Goal: Task Accomplishment & Management: Use online tool/utility

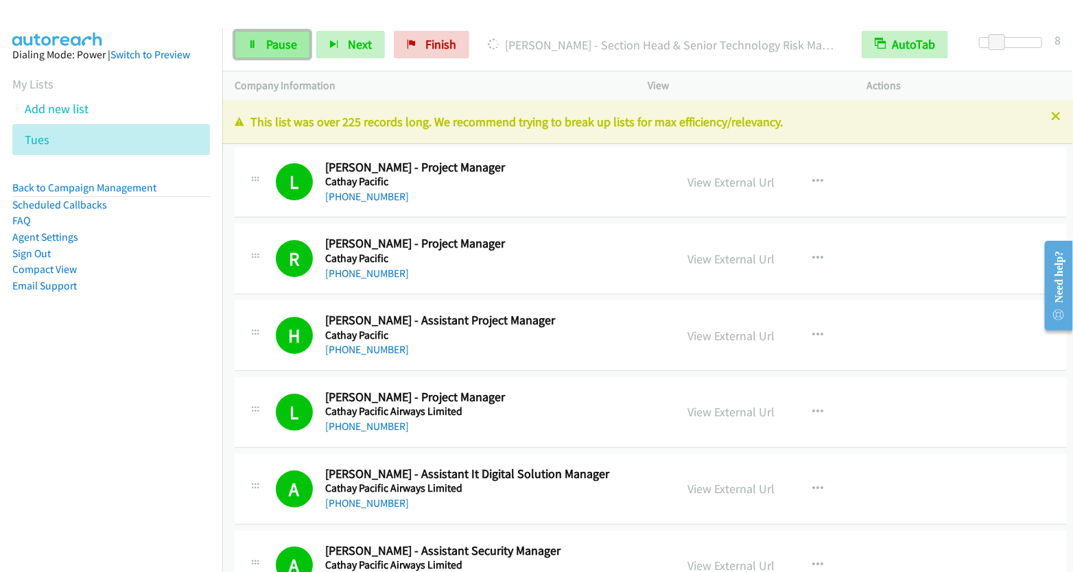
click at [270, 47] on span "Pause" at bounding box center [281, 44] width 31 height 16
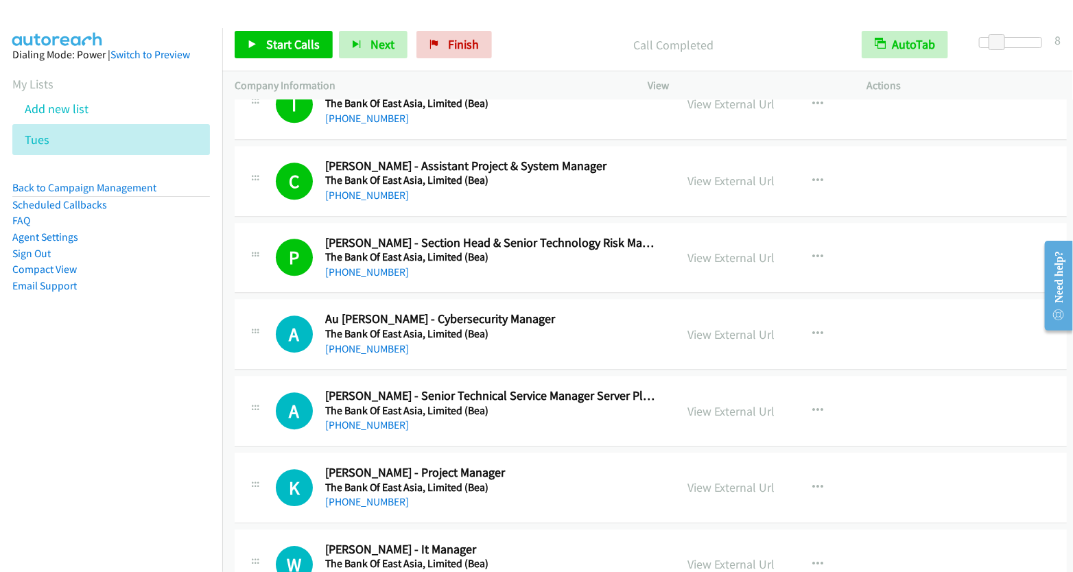
scroll to position [13827, 0]
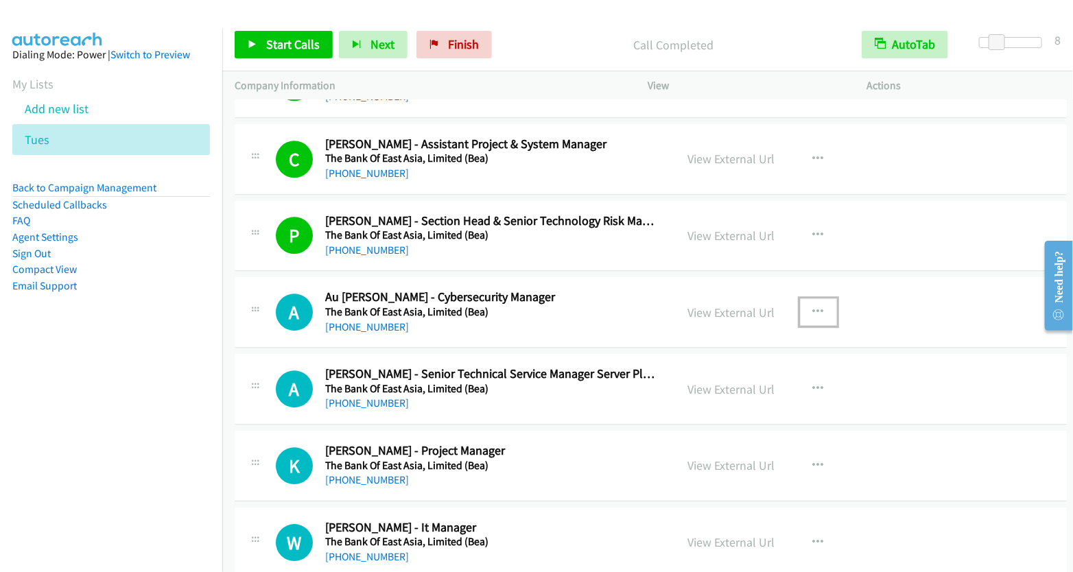
click at [813, 307] on icon "button" at bounding box center [818, 312] width 11 height 11
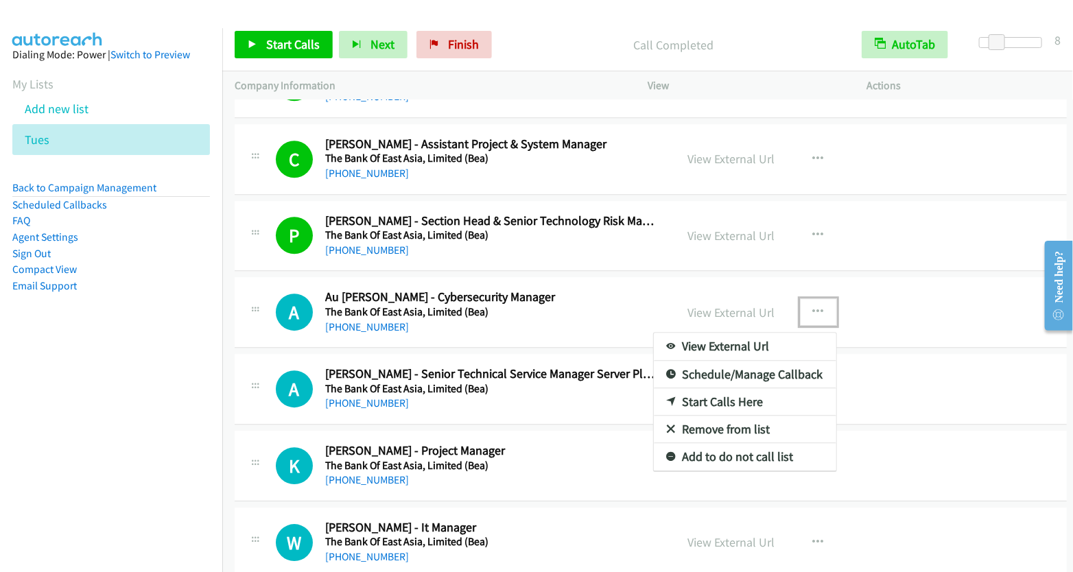
click at [743, 388] on link "Start Calls Here" at bounding box center [745, 401] width 182 height 27
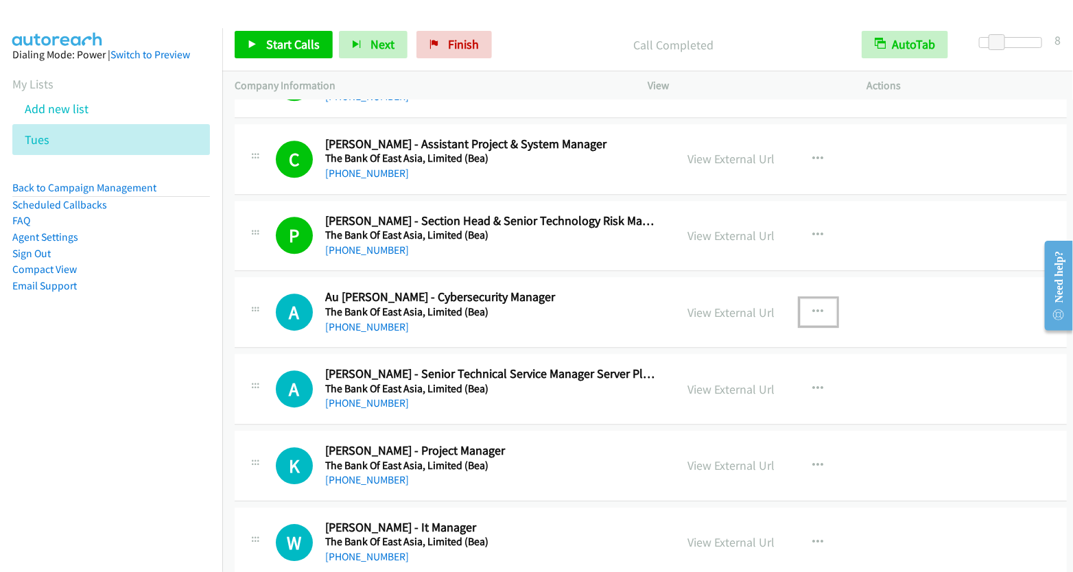
click at [813, 307] on icon "button" at bounding box center [818, 312] width 11 height 11
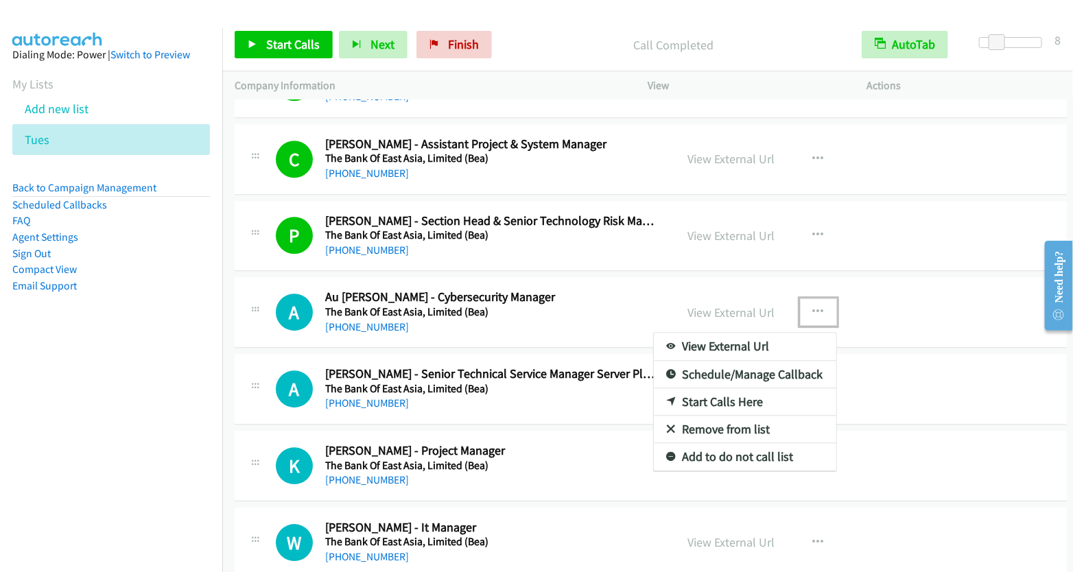
click at [738, 388] on link "Start Calls Here" at bounding box center [745, 401] width 182 height 27
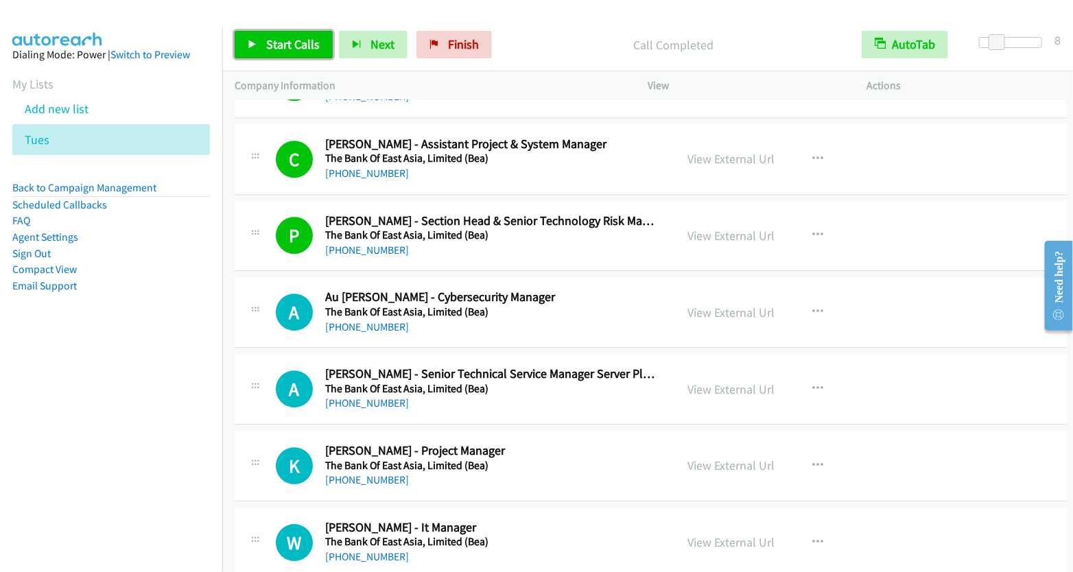
click at [263, 42] on link "Start Calls" at bounding box center [284, 44] width 98 height 27
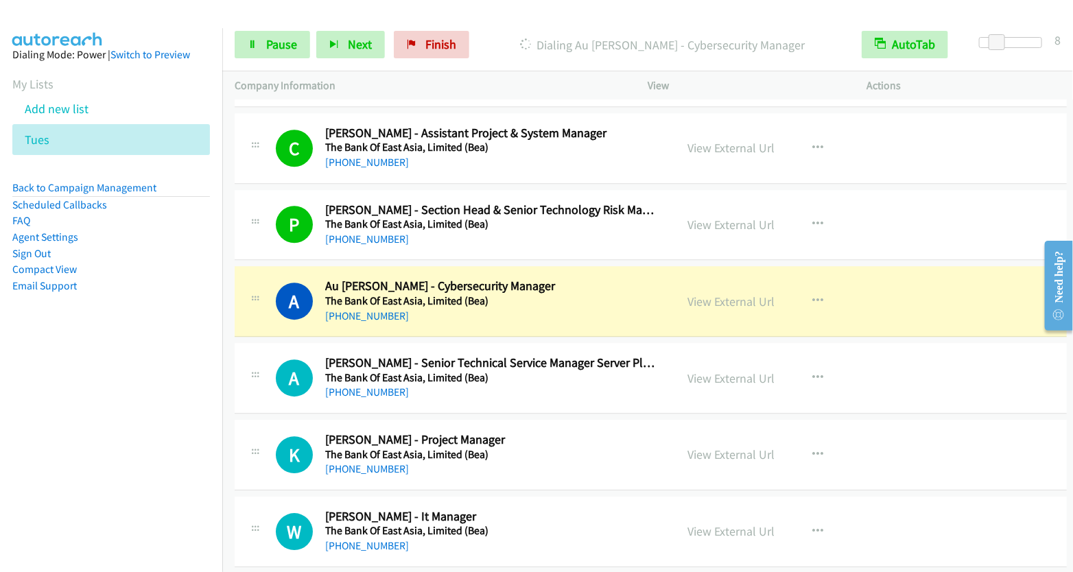
scroll to position [13838, 0]
click at [726, 294] on link "View External Url" at bounding box center [731, 302] width 87 height 16
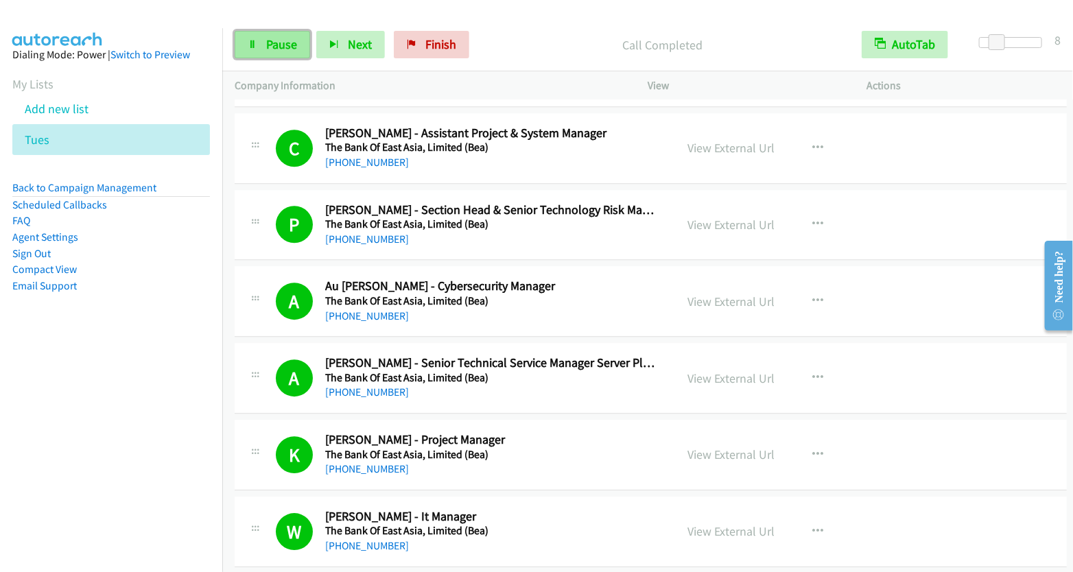
click at [267, 43] on span "Pause" at bounding box center [281, 44] width 31 height 16
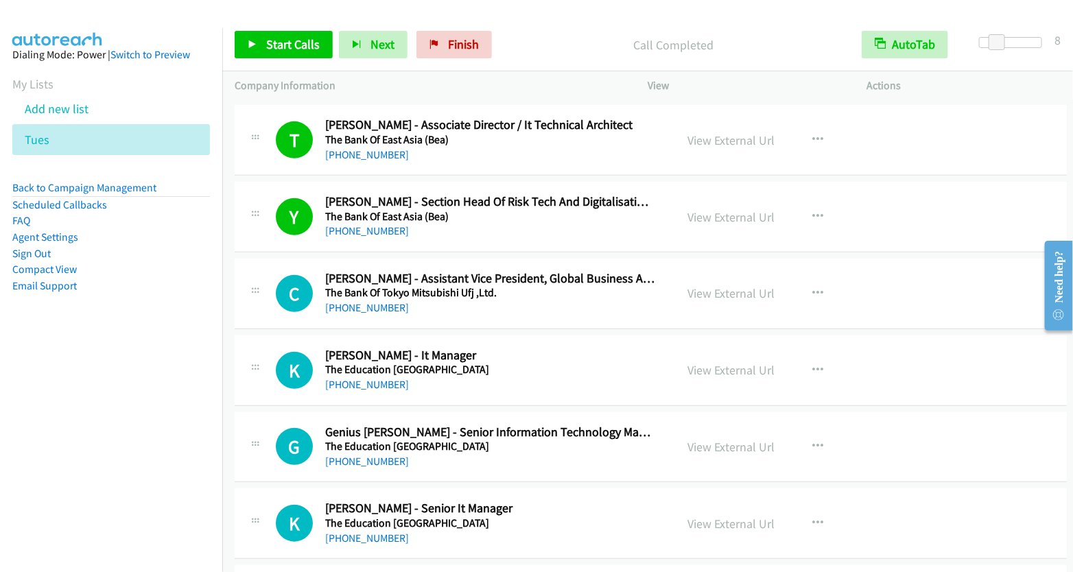
scroll to position [14843, 0]
click at [813, 287] on icon "button" at bounding box center [818, 292] width 11 height 11
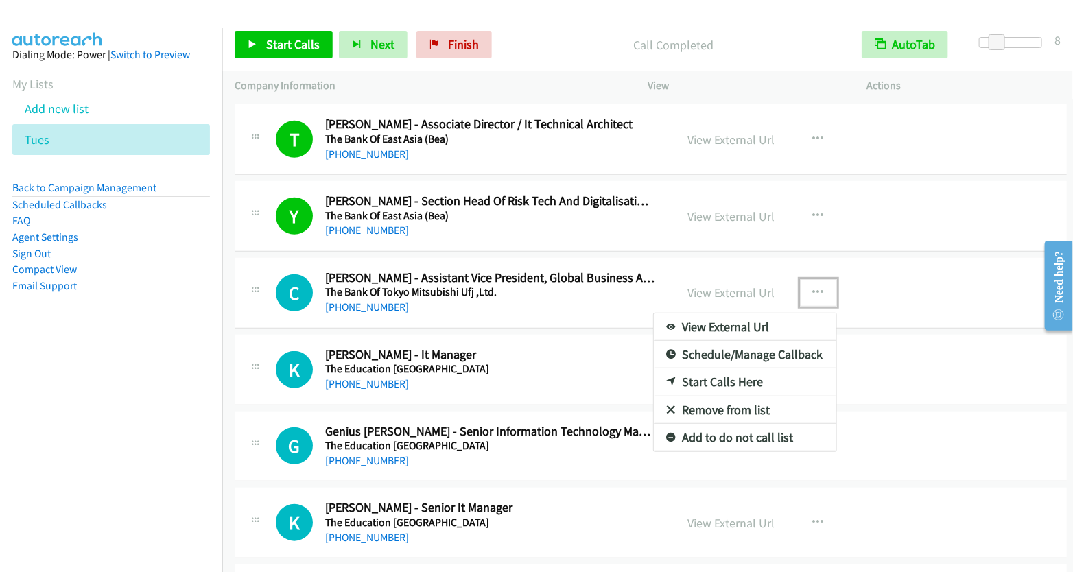
click at [733, 368] on link "Start Calls Here" at bounding box center [745, 381] width 182 height 27
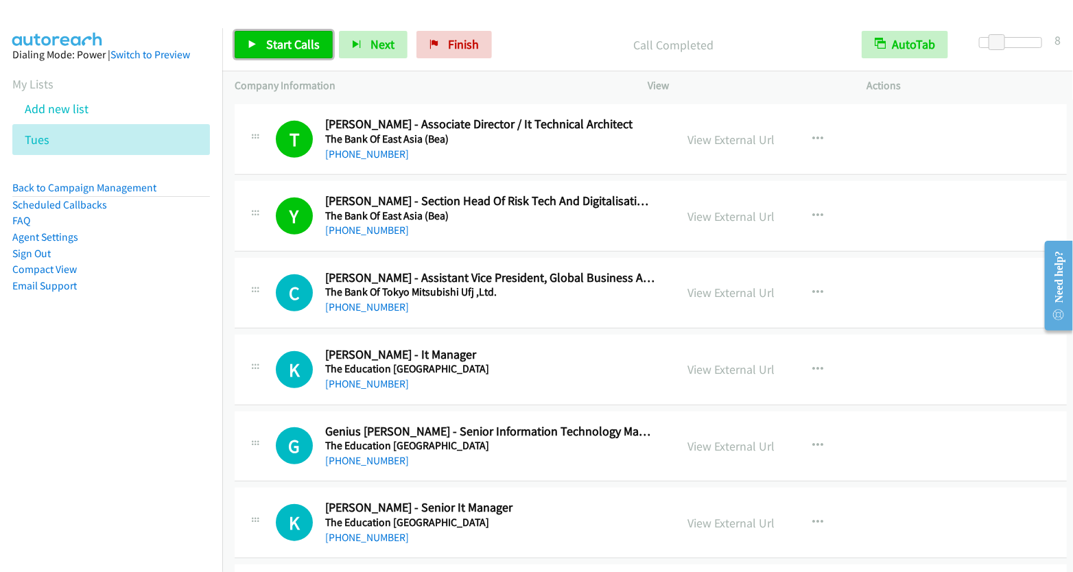
click at [276, 47] on span "Start Calls" at bounding box center [292, 44] width 53 height 16
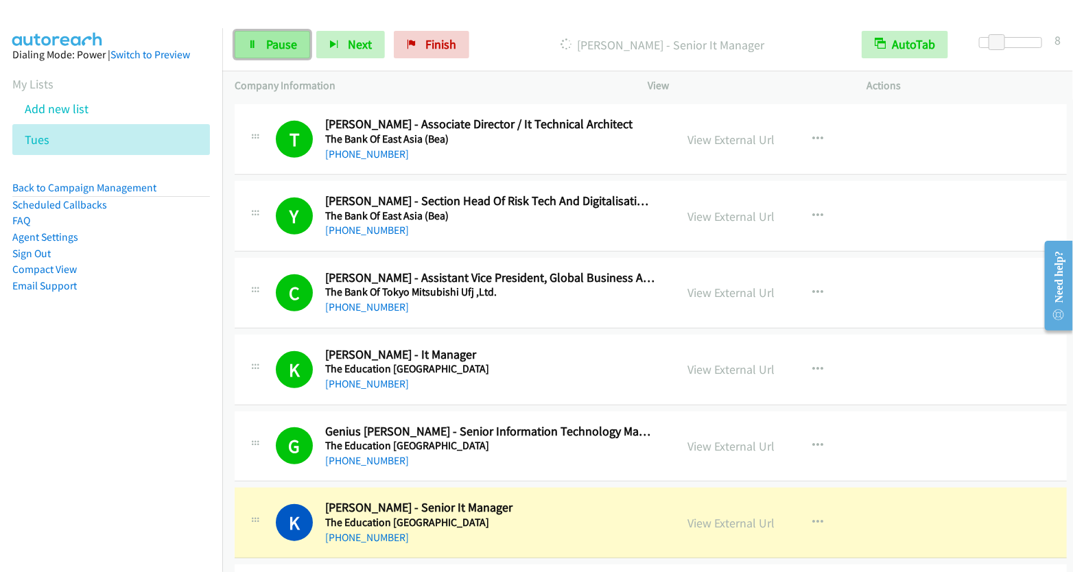
click at [271, 43] on span "Pause" at bounding box center [281, 44] width 31 height 16
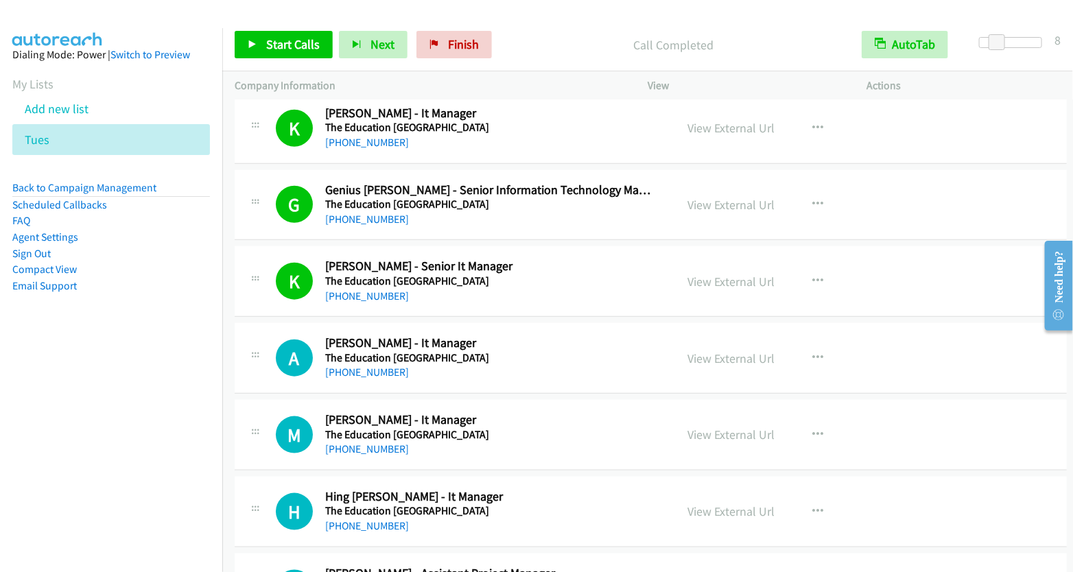
scroll to position [15110, 0]
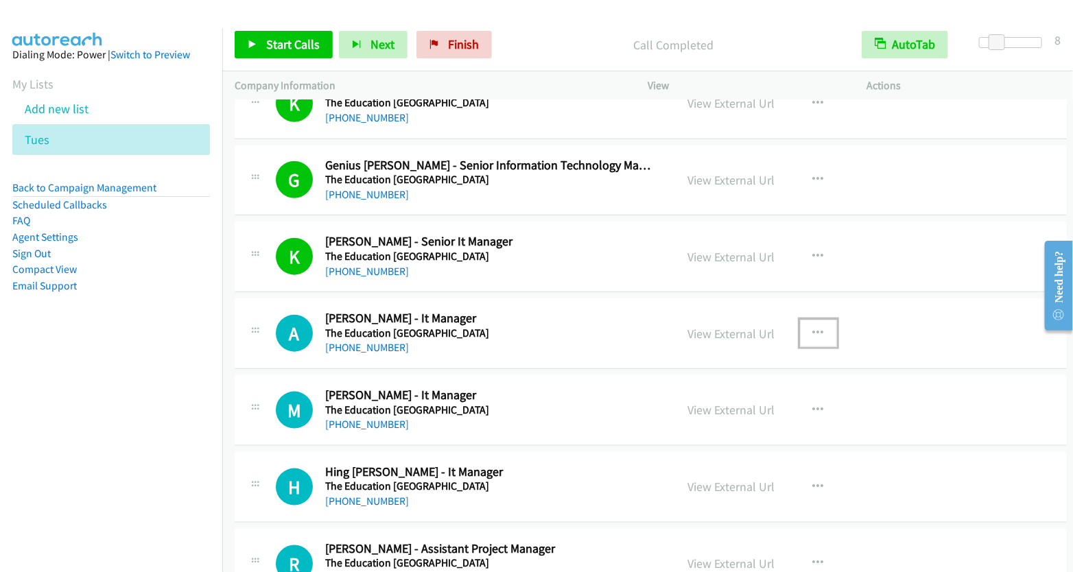
click at [813, 328] on icon "button" at bounding box center [818, 333] width 11 height 11
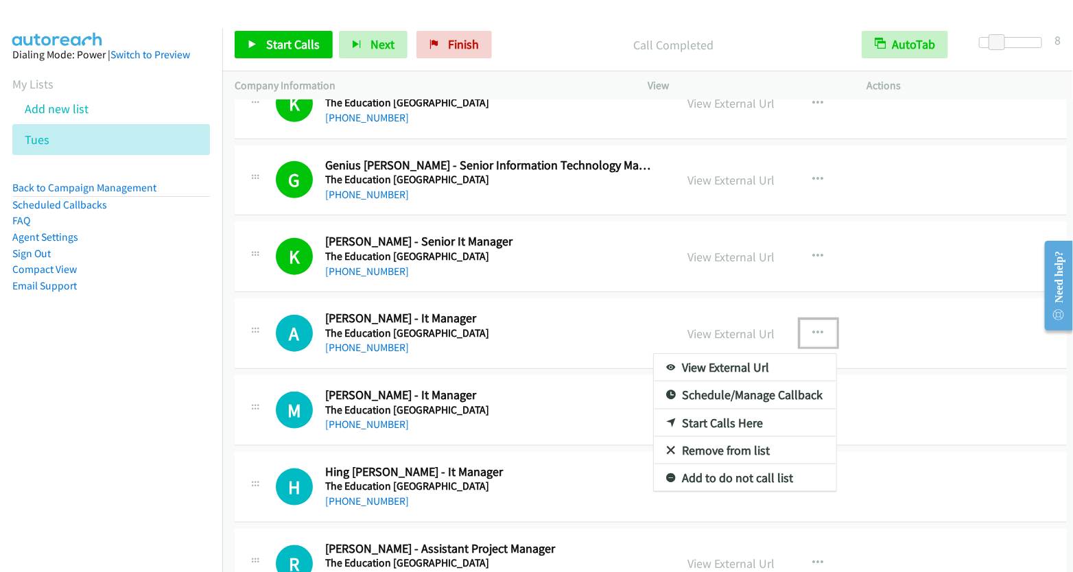
click at [713, 409] on link "Start Calls Here" at bounding box center [745, 422] width 182 height 27
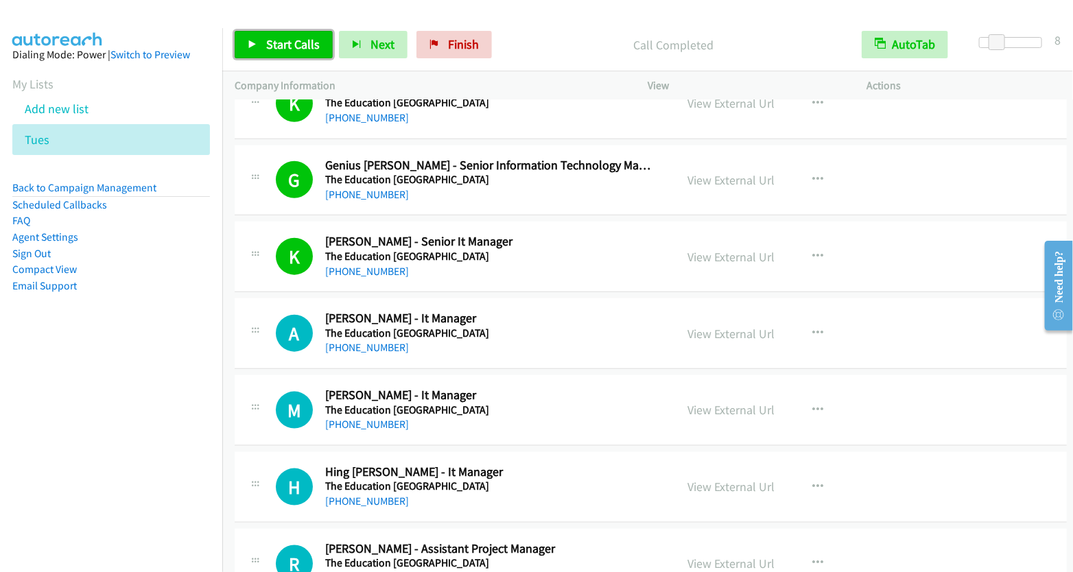
click at [291, 49] on span "Start Calls" at bounding box center [292, 44] width 53 height 16
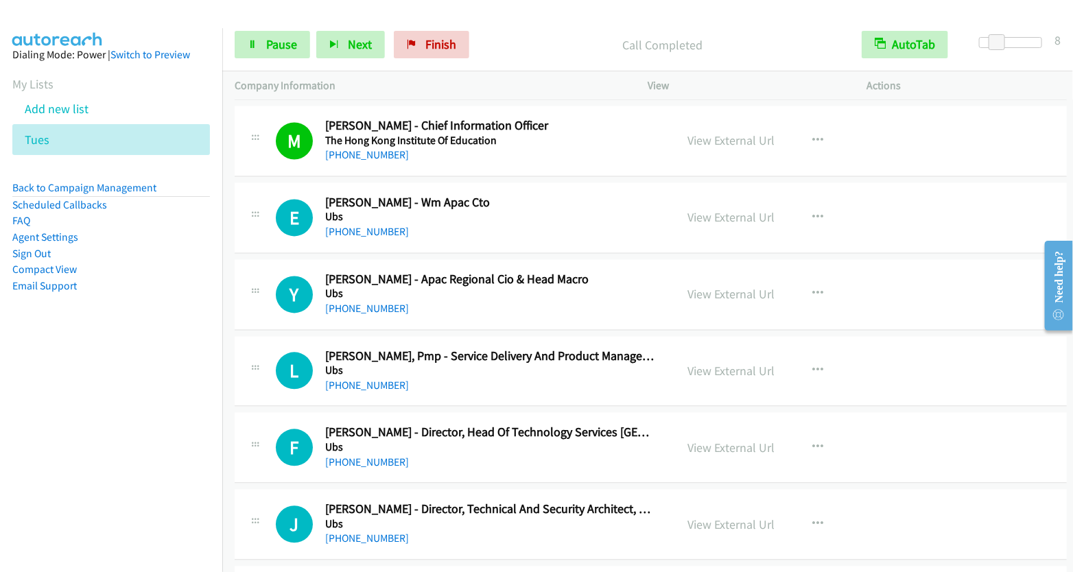
scroll to position [15722, 0]
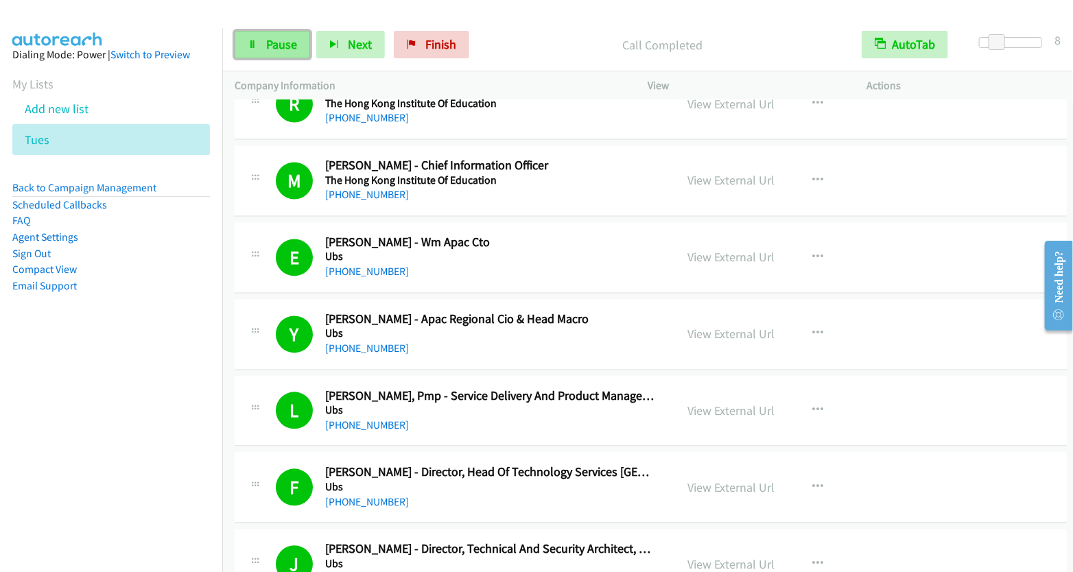
click at [269, 43] on span "Pause" at bounding box center [281, 44] width 31 height 16
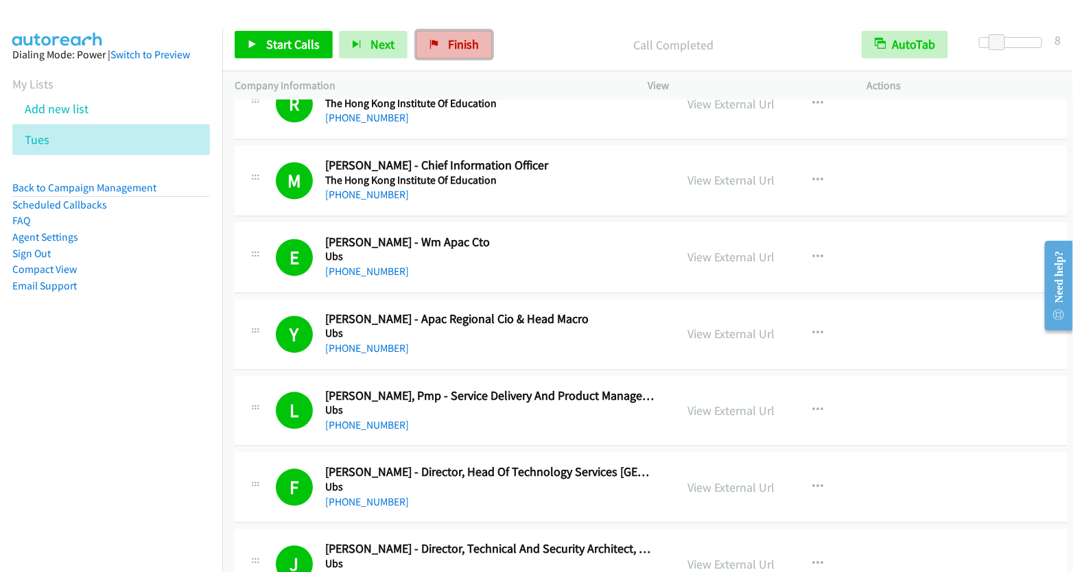
click at [450, 46] on span "Finish" at bounding box center [463, 44] width 31 height 16
